Goal: Task Accomplishment & Management: Complete application form

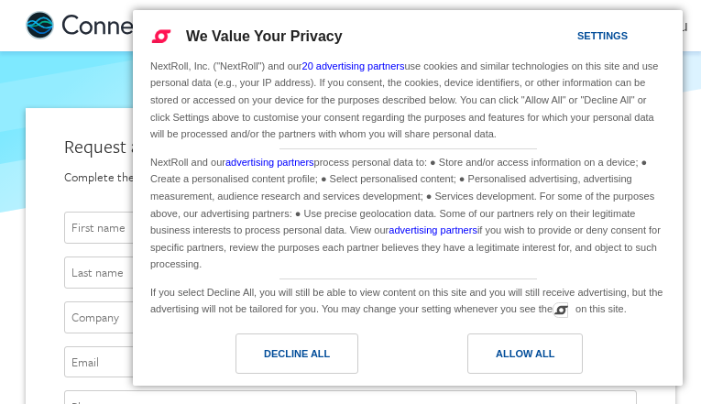
type input "EWokyRFnv"
type input "FtCtIfbOZI"
type input "LjjSnKuJYmxAl"
type input "[EMAIL_ADDRESS][DOMAIN_NAME]"
type input "4854808733"
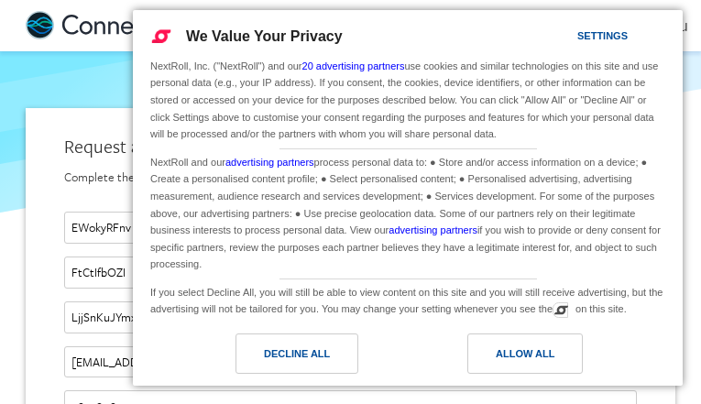
type input "[EMAIL_ADDRESS][DOMAIN_NAME]"
type input "ZKIpqNUizy"
